Goal: Check status: Check status

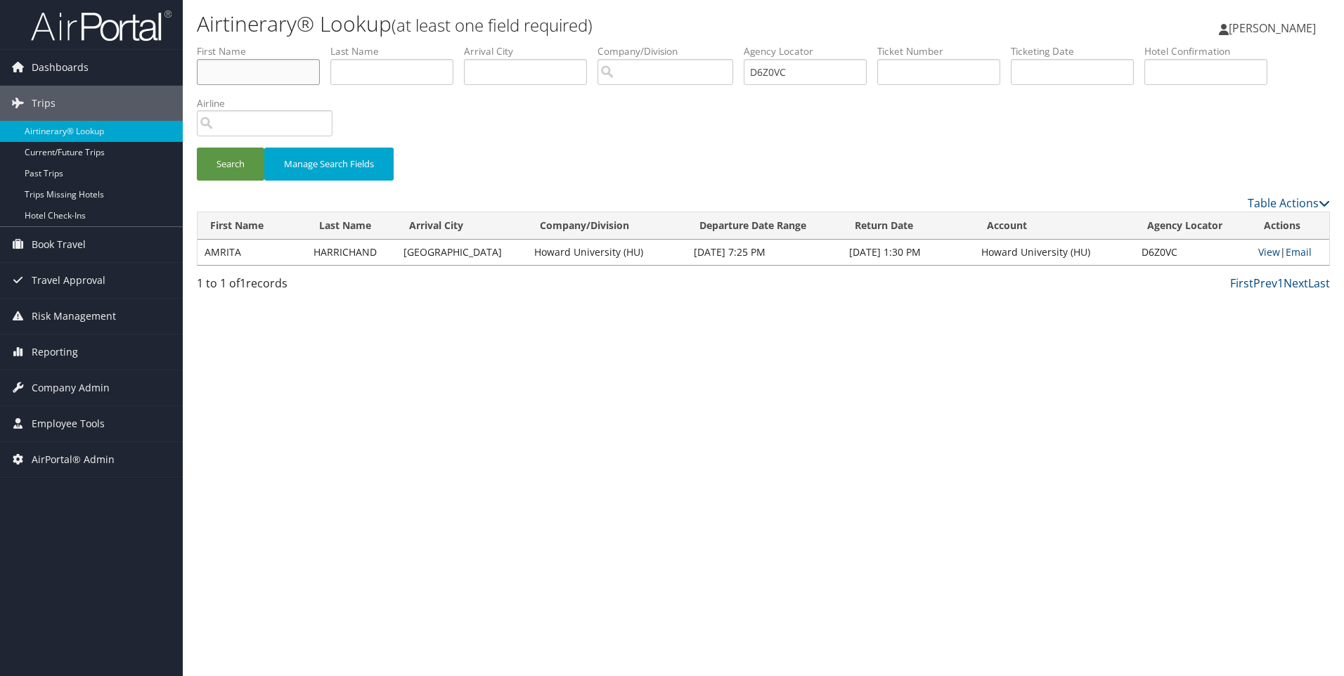
click at [264, 76] on input "text" at bounding box center [258, 72] width 123 height 26
paste input "Prashant"
click at [264, 76] on input "Prashant" at bounding box center [258, 72] width 123 height 26
type input "Prashant"
drag, startPoint x: 829, startPoint y: 68, endPoint x: 537, endPoint y: 105, distance: 294.0
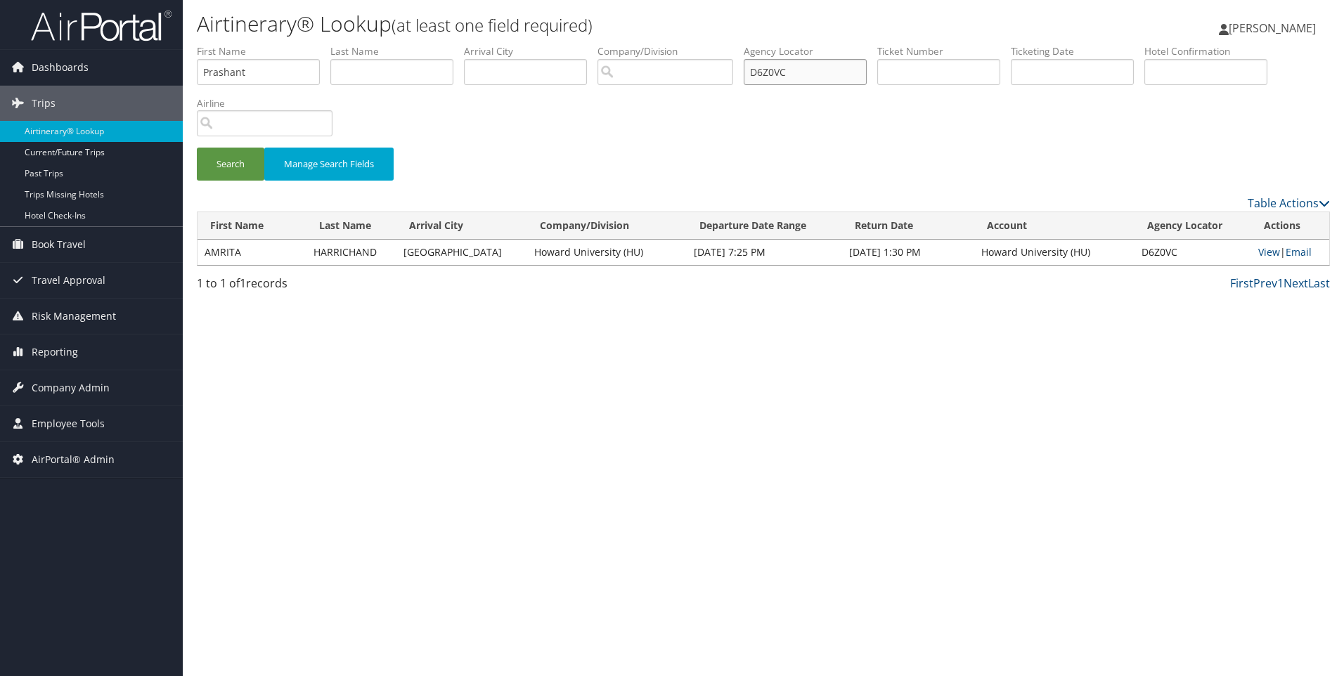
click at [537, 105] on form "First Name [PERSON_NAME] Last Name Departure City Arrival City Company/Division…" at bounding box center [763, 119] width 1133 height 150
click at [415, 62] on input "text" at bounding box center [391, 72] width 123 height 26
type input "Rai"
click at [197, 148] on button "Search" at bounding box center [230, 164] width 67 height 33
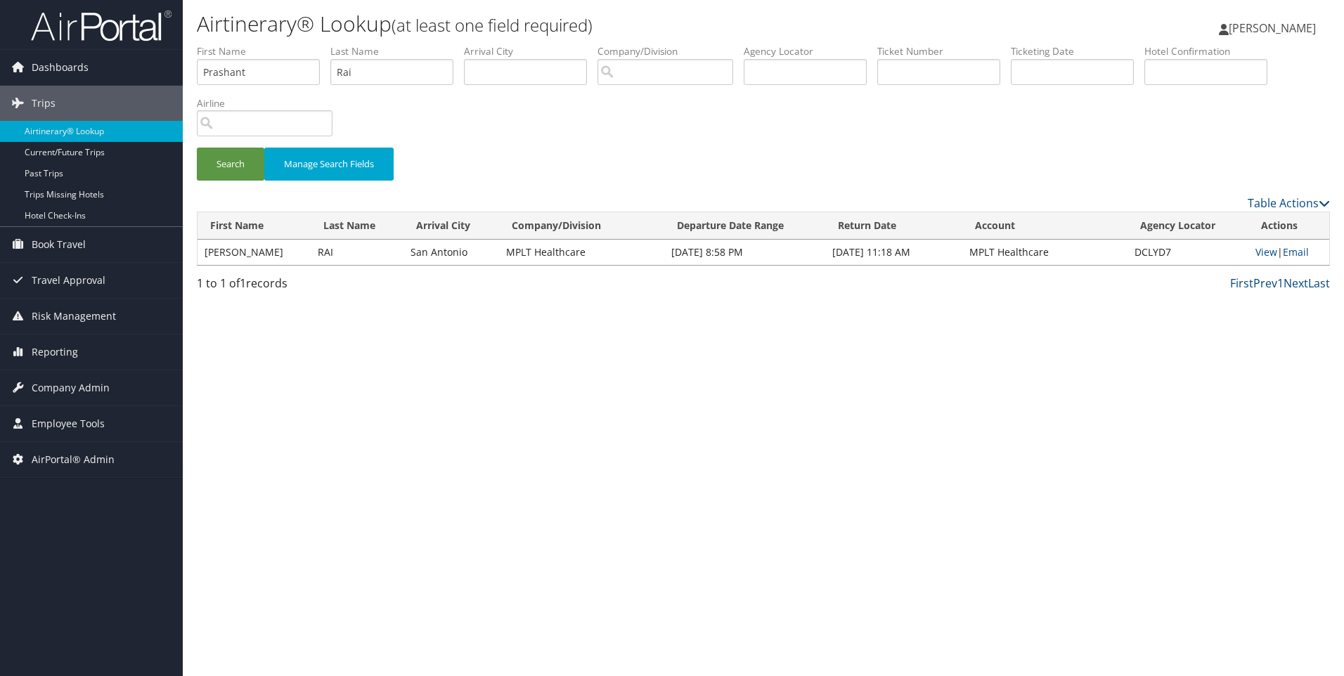
click at [1148, 256] on td "DCLYD7" at bounding box center [1187, 252] width 121 height 25
copy td "DCLYD7"
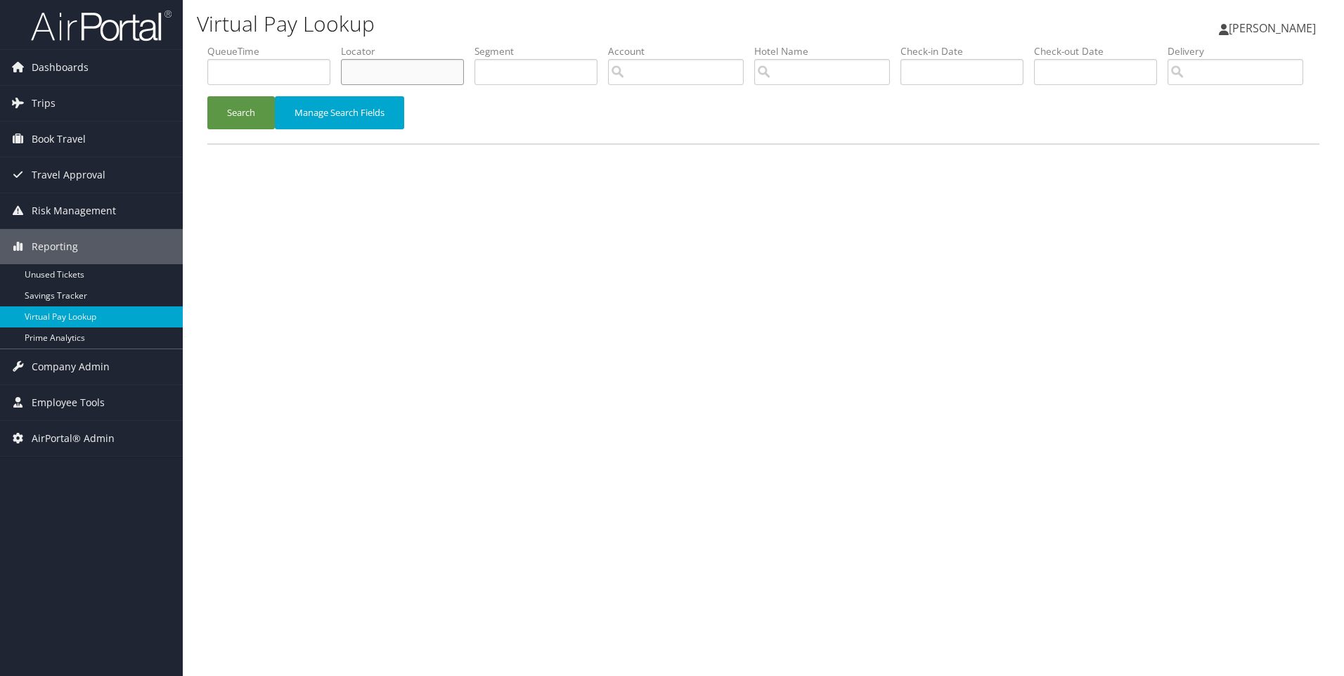
click at [421, 79] on input "text" at bounding box center [402, 72] width 123 height 26
paste input "DCN4Z4"
type input "DCN4Z4"
click at [207, 96] on button "Search" at bounding box center [240, 112] width 67 height 33
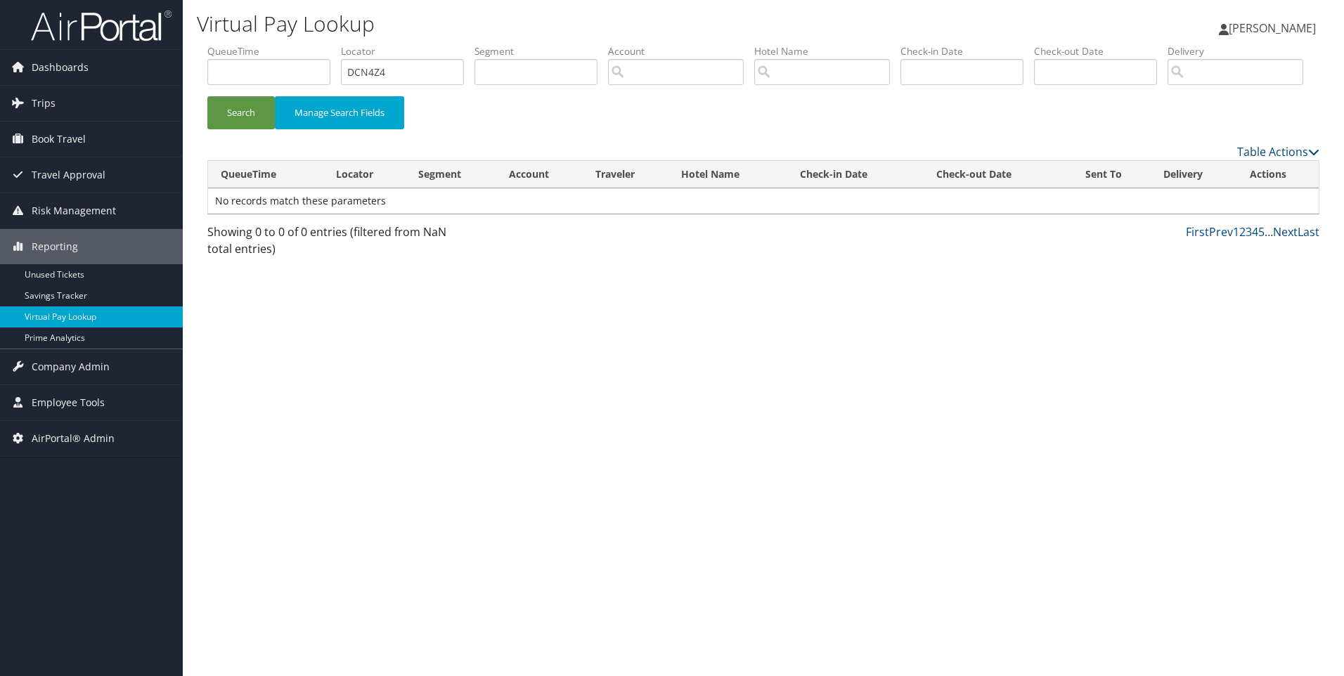
click at [1167, 96] on li "Delivery" at bounding box center [1240, 69] width 146 height 51
click at [239, 129] on button "Search" at bounding box center [240, 112] width 67 height 33
click at [71, 108] on link "Trips" at bounding box center [91, 103] width 183 height 35
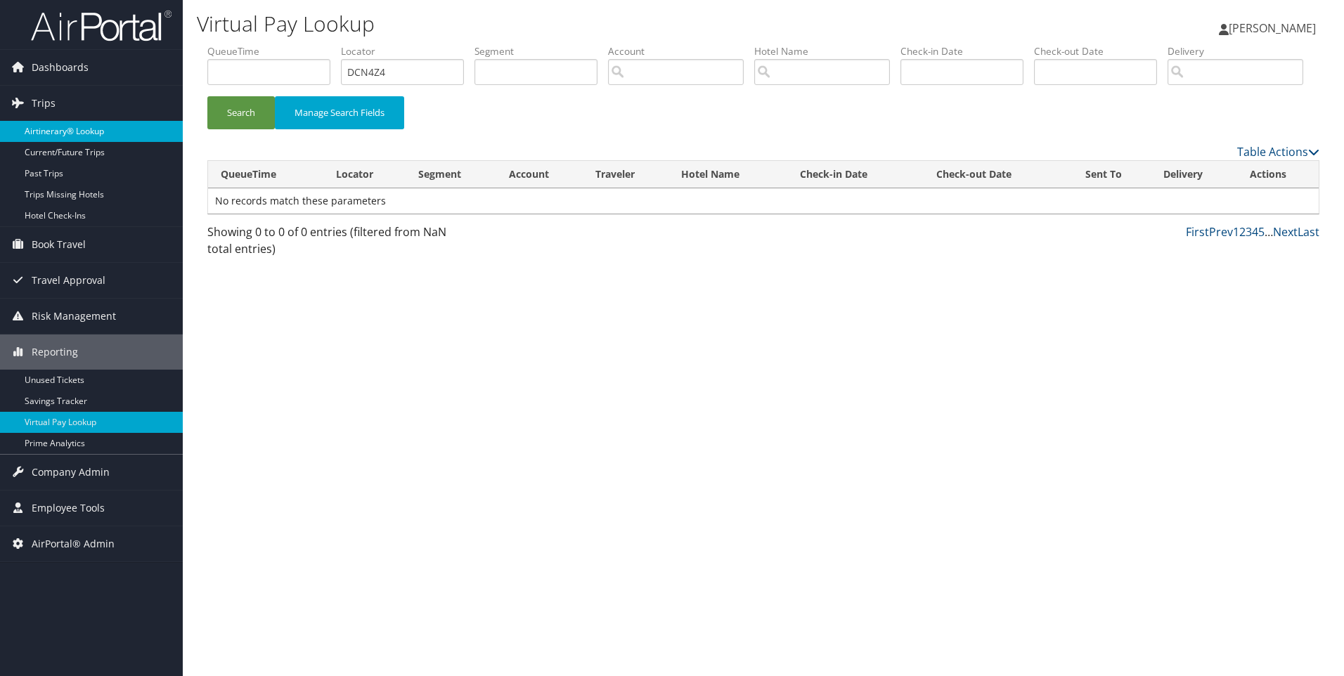
click at [76, 129] on link "Airtinerary® Lookup" at bounding box center [91, 131] width 183 height 21
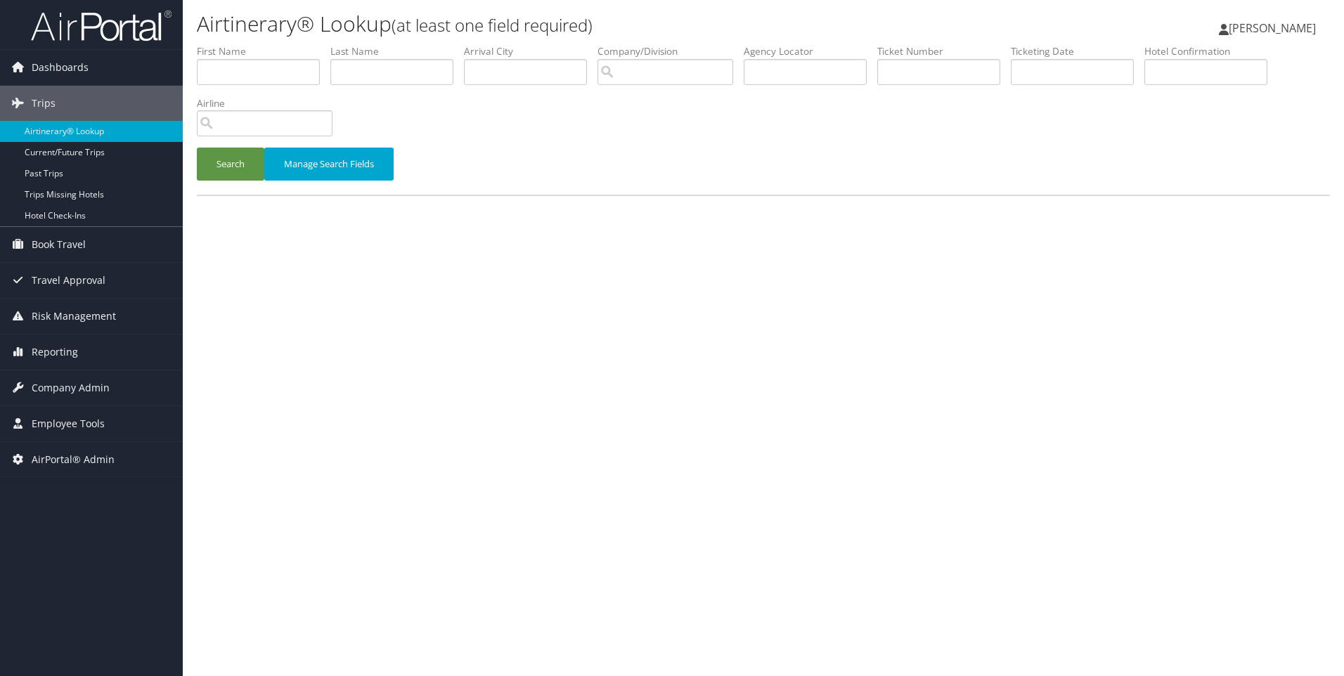
click at [787, 86] on li "Agency Locator" at bounding box center [810, 69] width 134 height 51
click at [778, 75] on input "text" at bounding box center [804, 72] width 123 height 26
paste input "DCN4Z4"
click at [197, 148] on button "Search" at bounding box center [230, 164] width 67 height 33
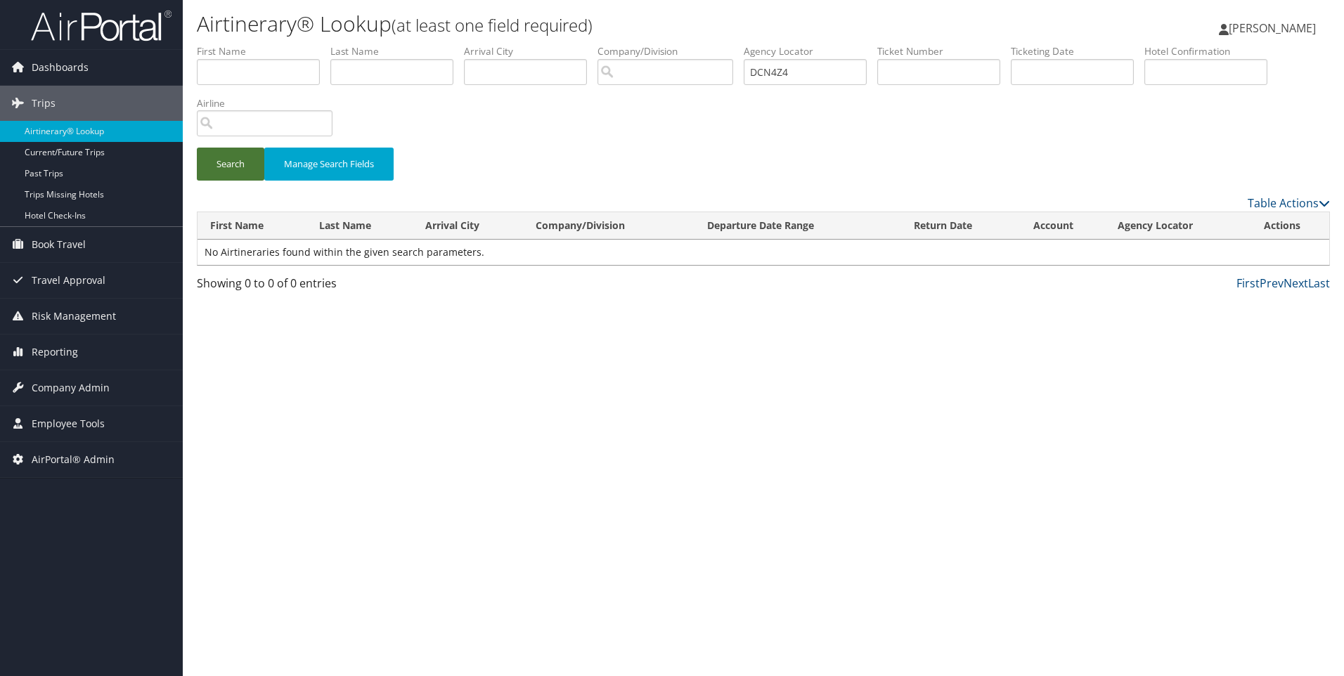
click at [228, 169] on button "Search" at bounding box center [230, 164] width 67 height 33
drag, startPoint x: 809, startPoint y: 71, endPoint x: 595, endPoint y: 61, distance: 214.6
click at [595, 44] on ul "First Name Last Name Departure City Arrival City Company/Division Airport/City …" at bounding box center [763, 44] width 1133 height 0
paste input "KTVM"
type input "DCKTVM"
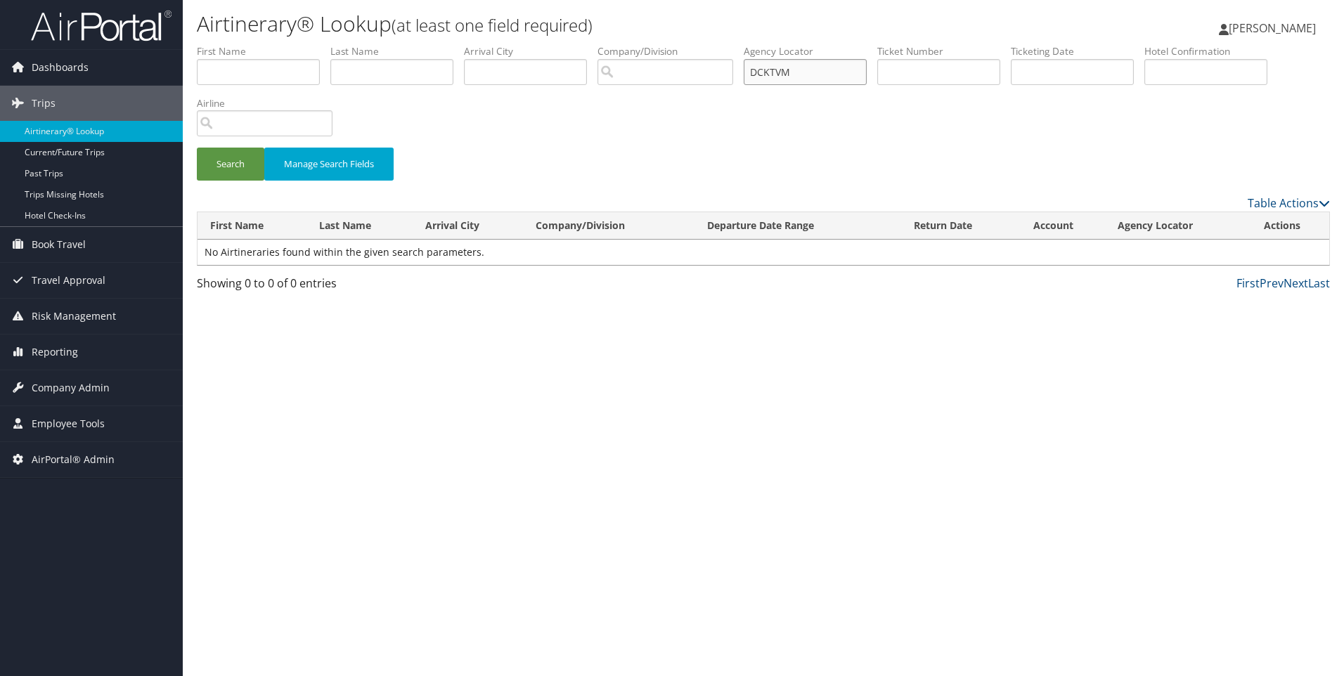
click at [197, 148] on button "Search" at bounding box center [230, 164] width 67 height 33
